Goal: Navigation & Orientation: Find specific page/section

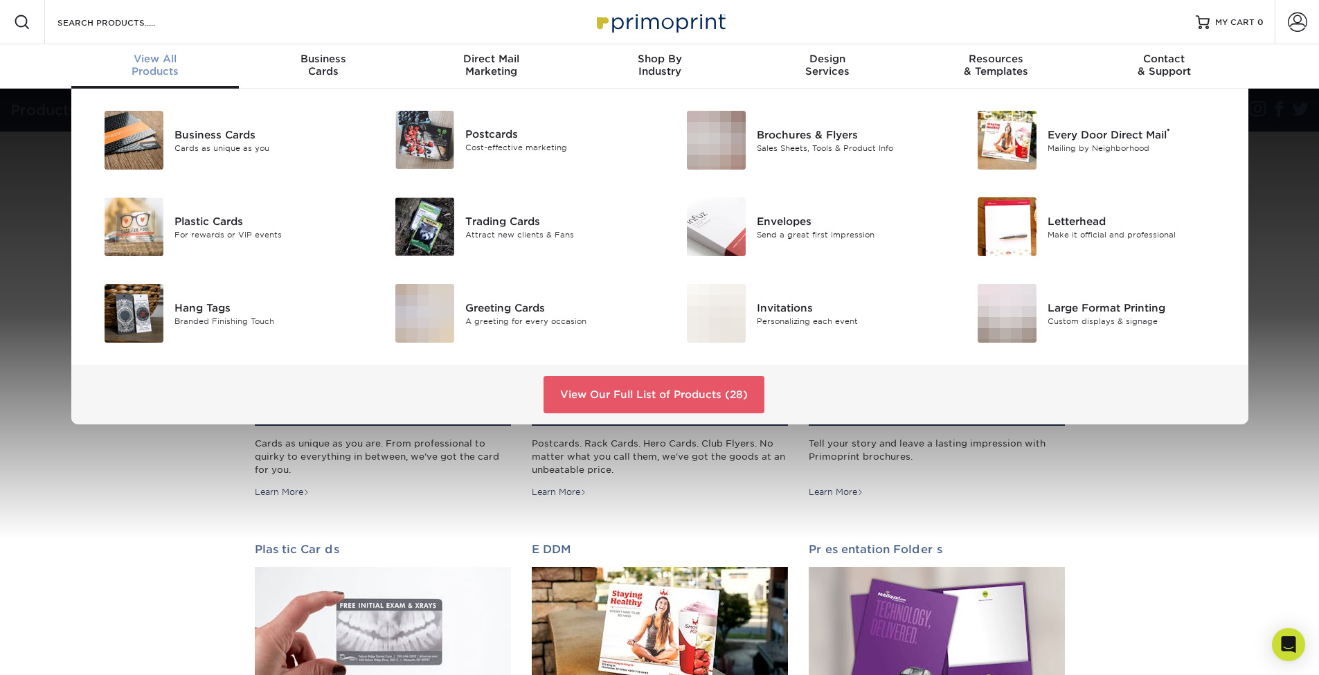
click at [165, 71] on div "View All Products" at bounding box center [155, 65] width 168 height 25
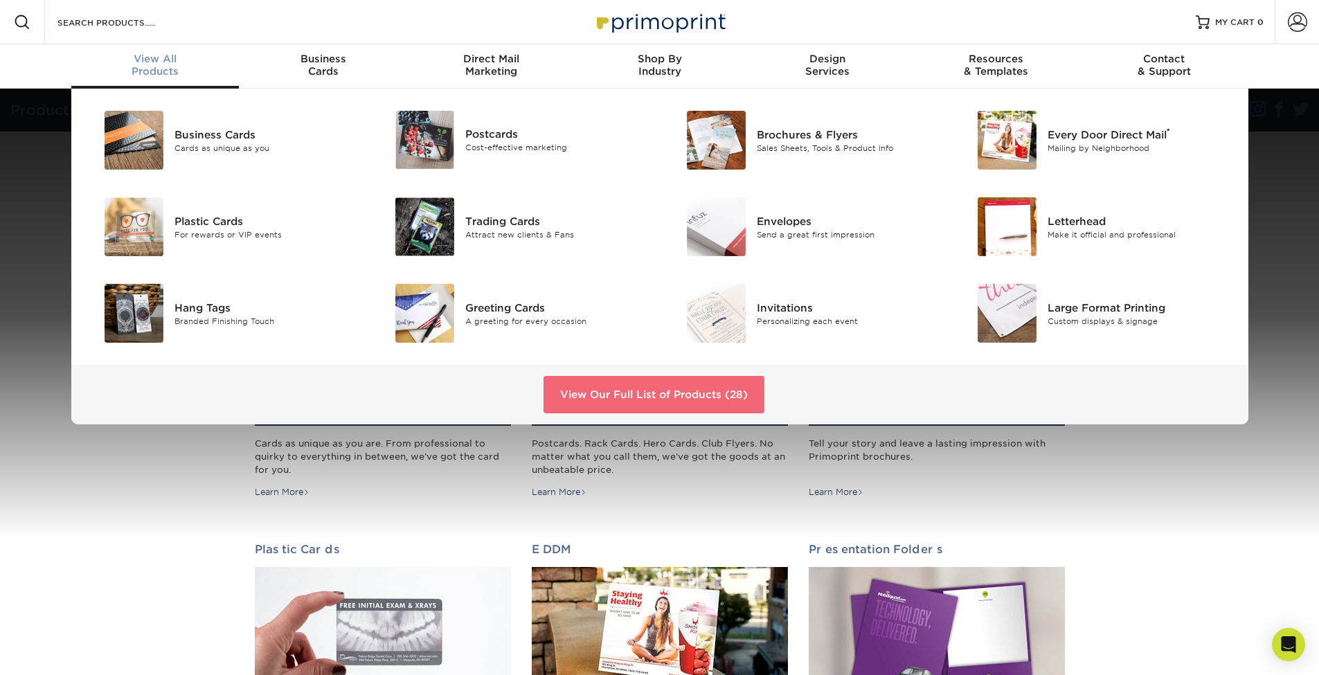
click at [669, 397] on link "View Our Full List of Products (28)" at bounding box center [653, 394] width 221 height 37
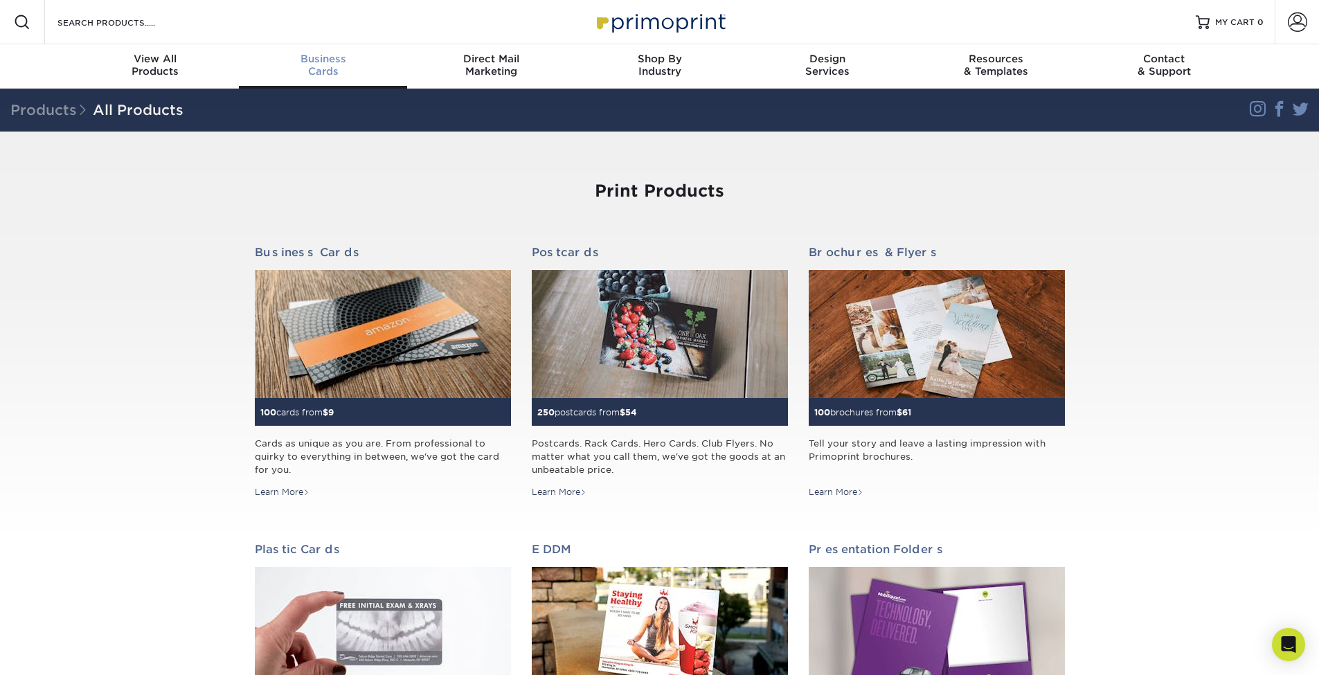
click at [327, 64] on span "Business" at bounding box center [323, 59] width 168 height 12
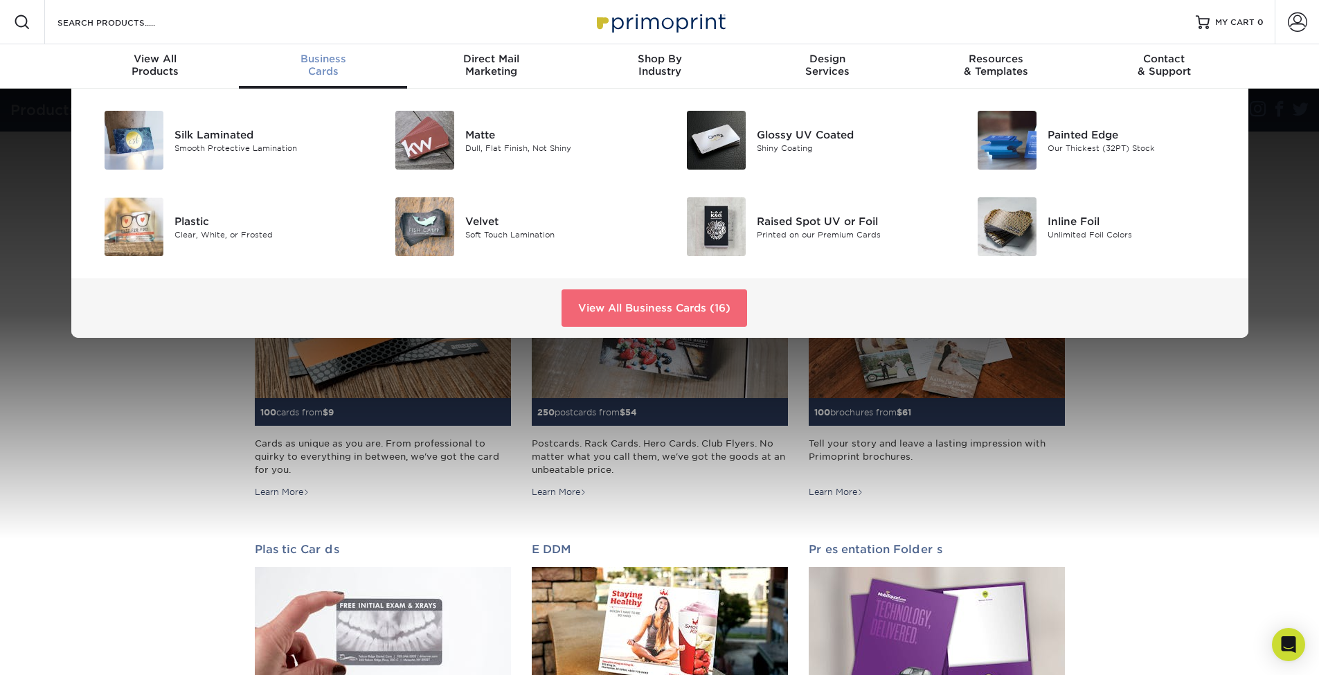
click at [658, 306] on link "View All Business Cards (16)" at bounding box center [654, 307] width 186 height 37
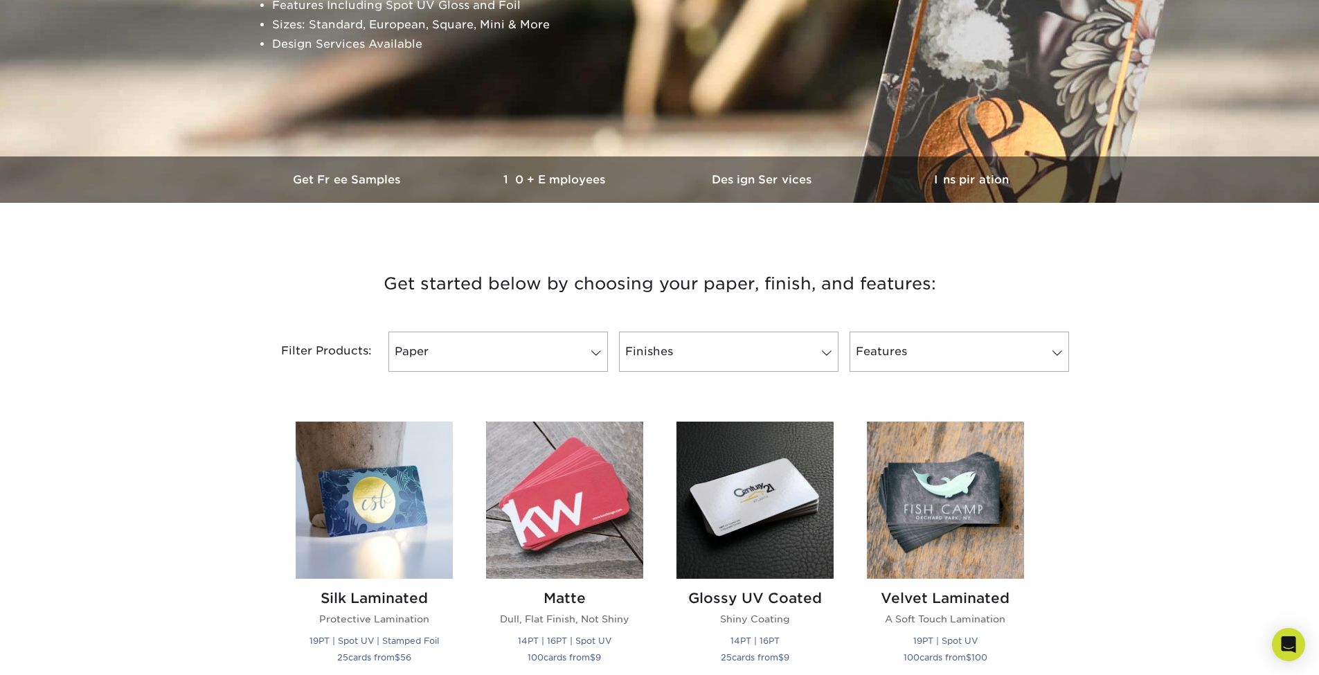
scroll to position [61, 0]
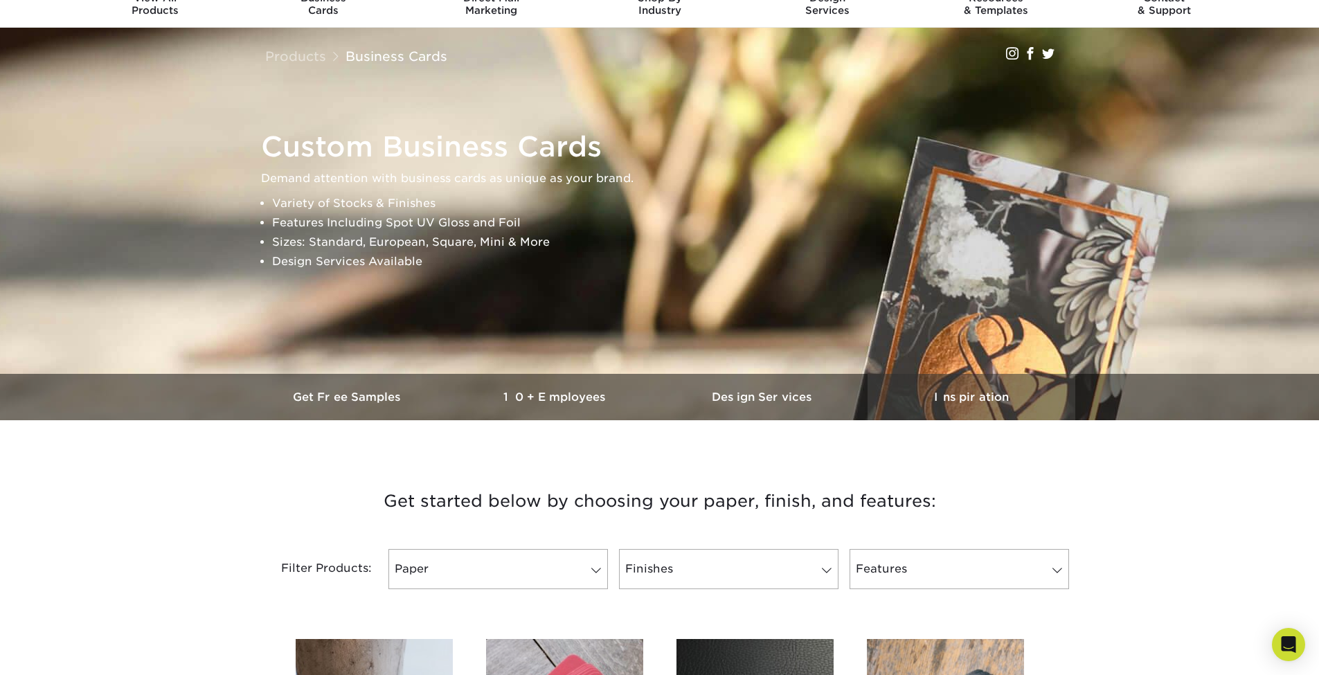
click at [980, 393] on h3 "Inspiration" at bounding box center [971, 396] width 208 height 13
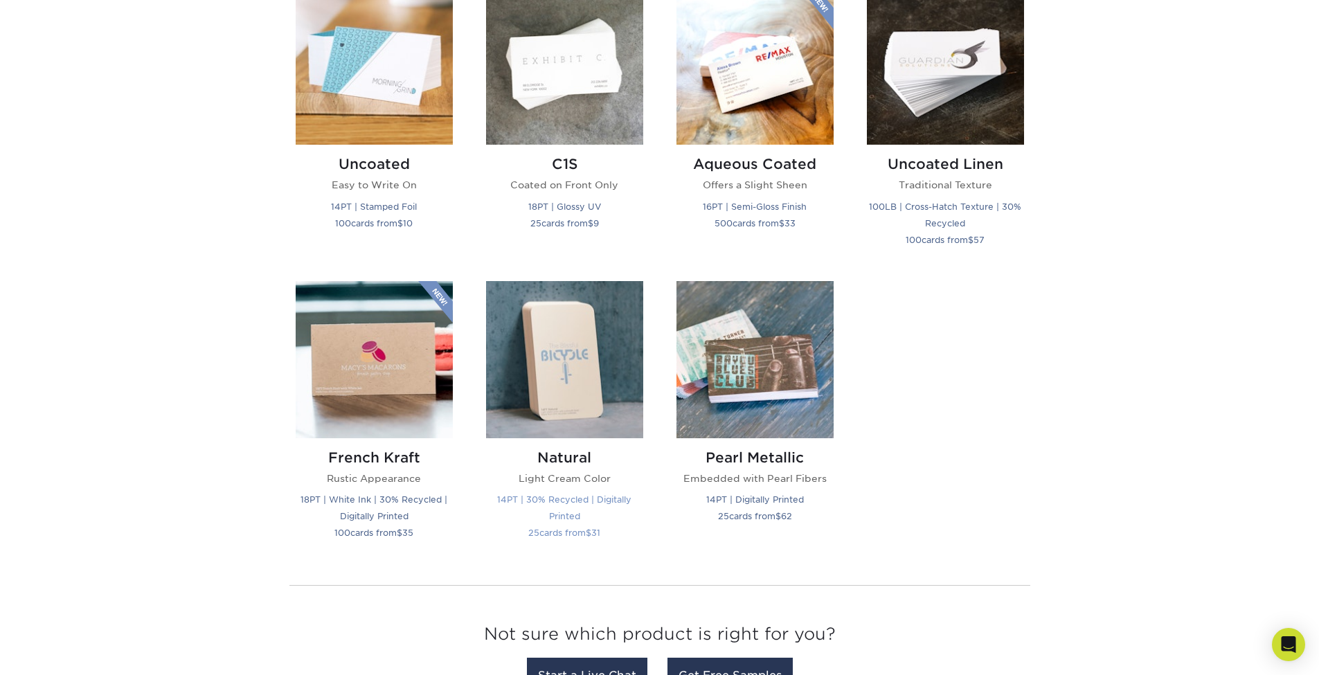
scroll to position [1141, 0]
